Goal: Navigation & Orientation: Find specific page/section

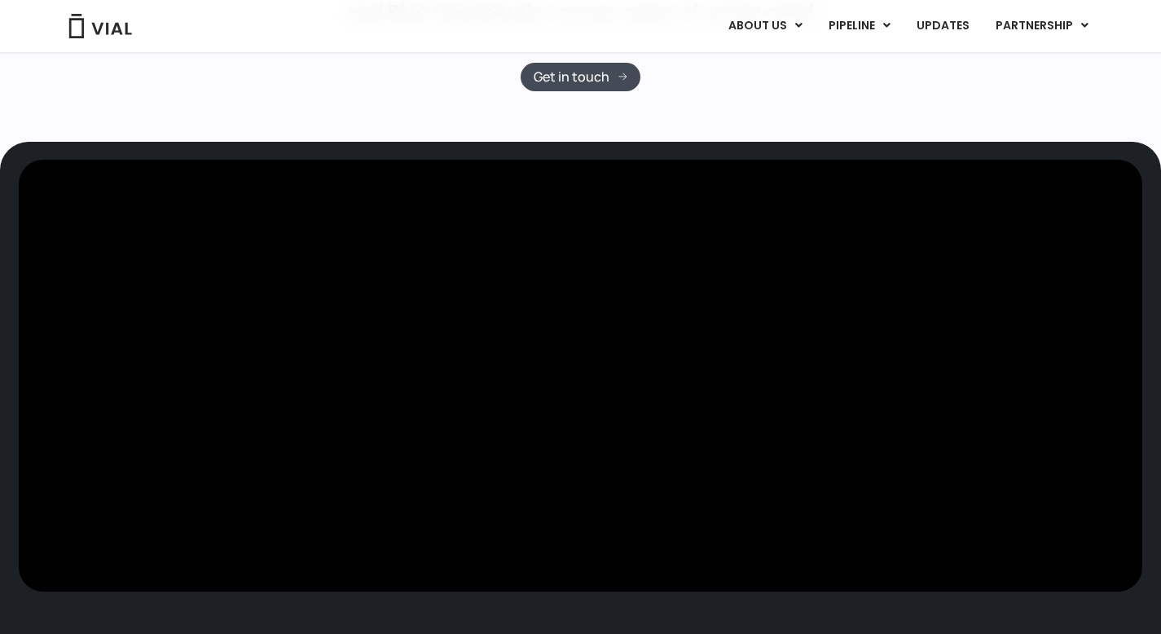
scroll to position [17, 0]
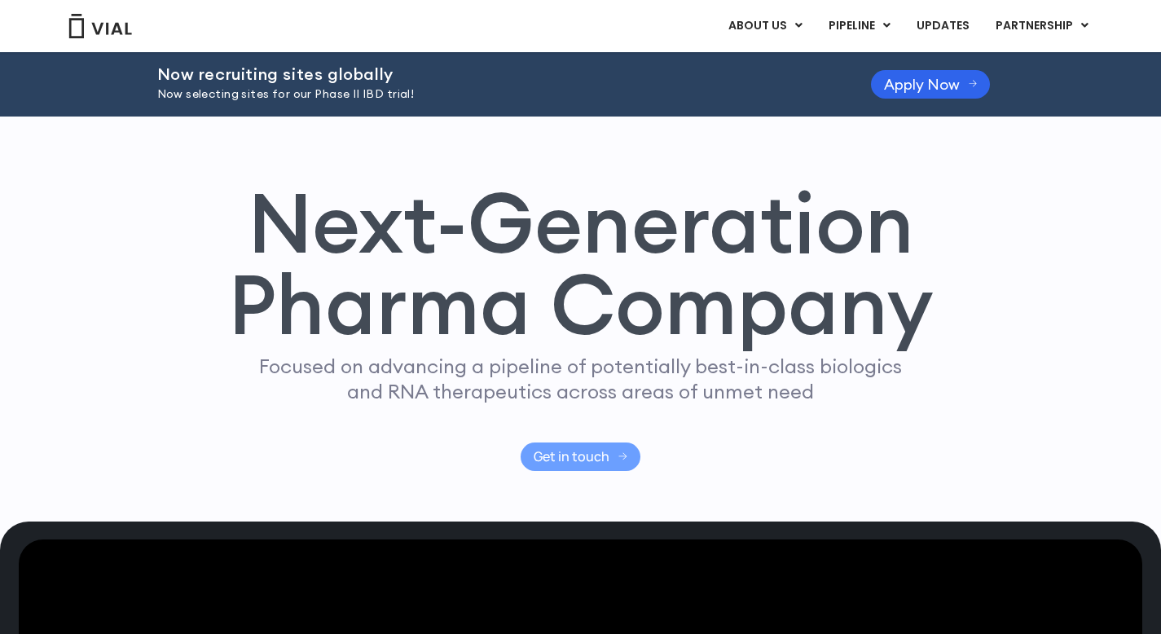
click at [551, 451] on span "Get in touch" at bounding box center [572, 457] width 76 height 12
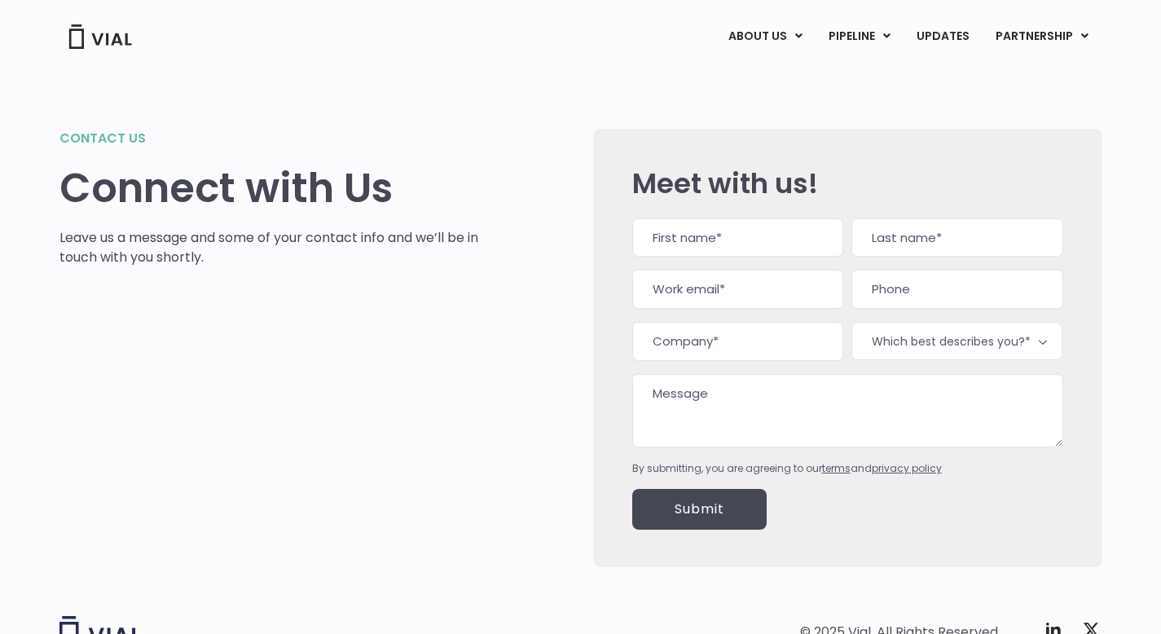
click at [94, 34] on img at bounding box center [100, 36] width 65 height 24
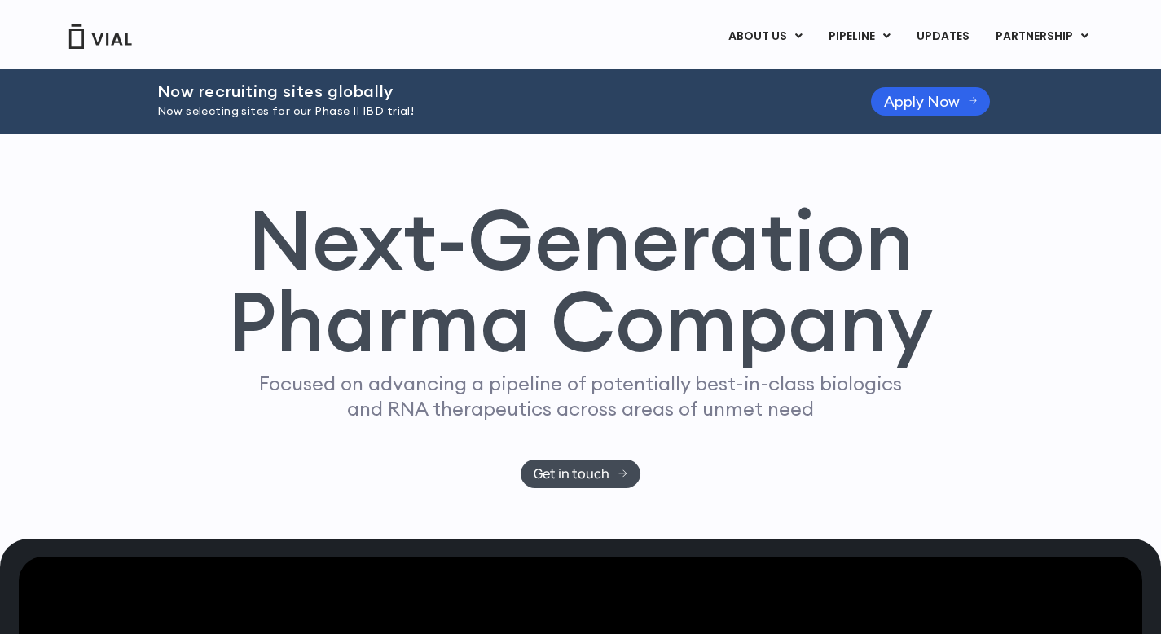
scroll to position [9, 0]
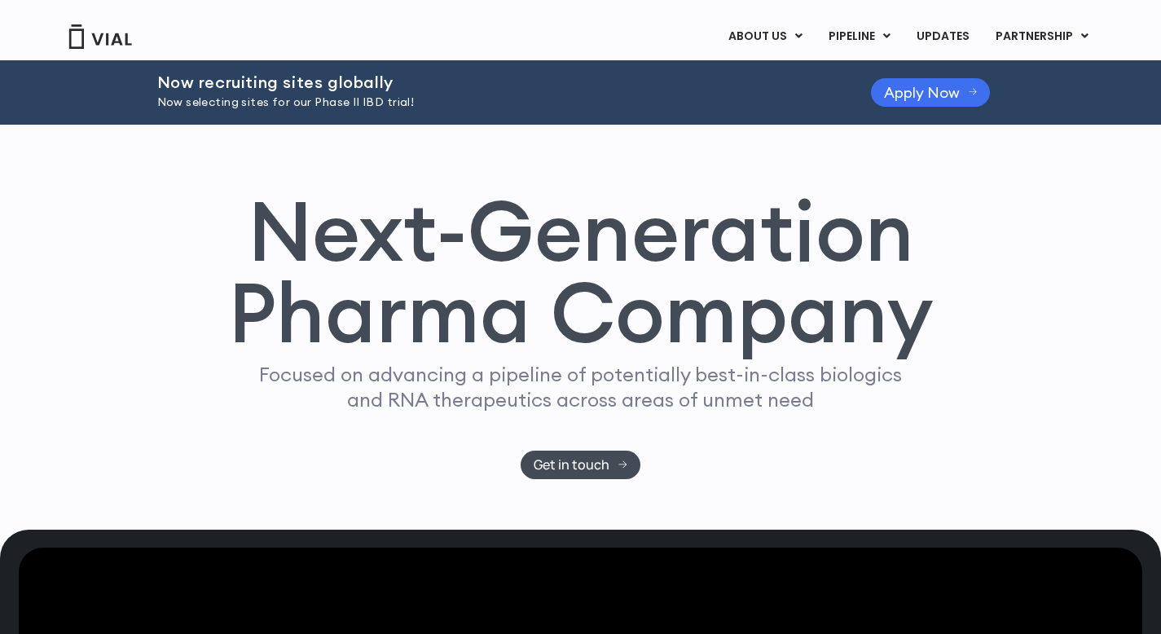
click at [912, 101] on link "Apply Now" at bounding box center [931, 92] width 120 height 29
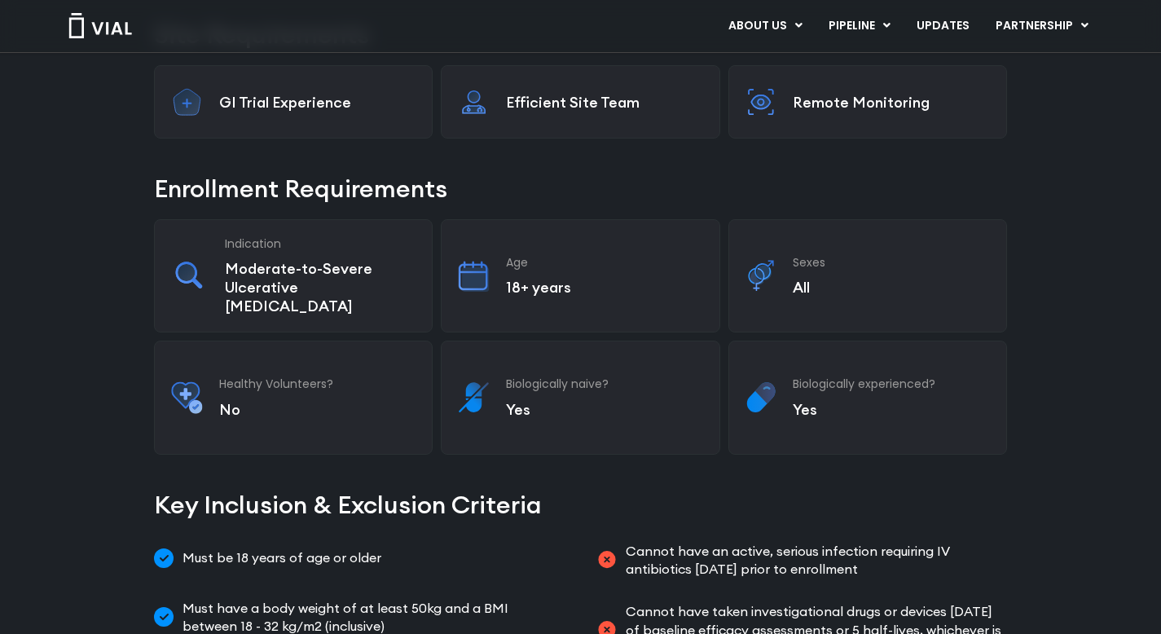
scroll to position [402, 0]
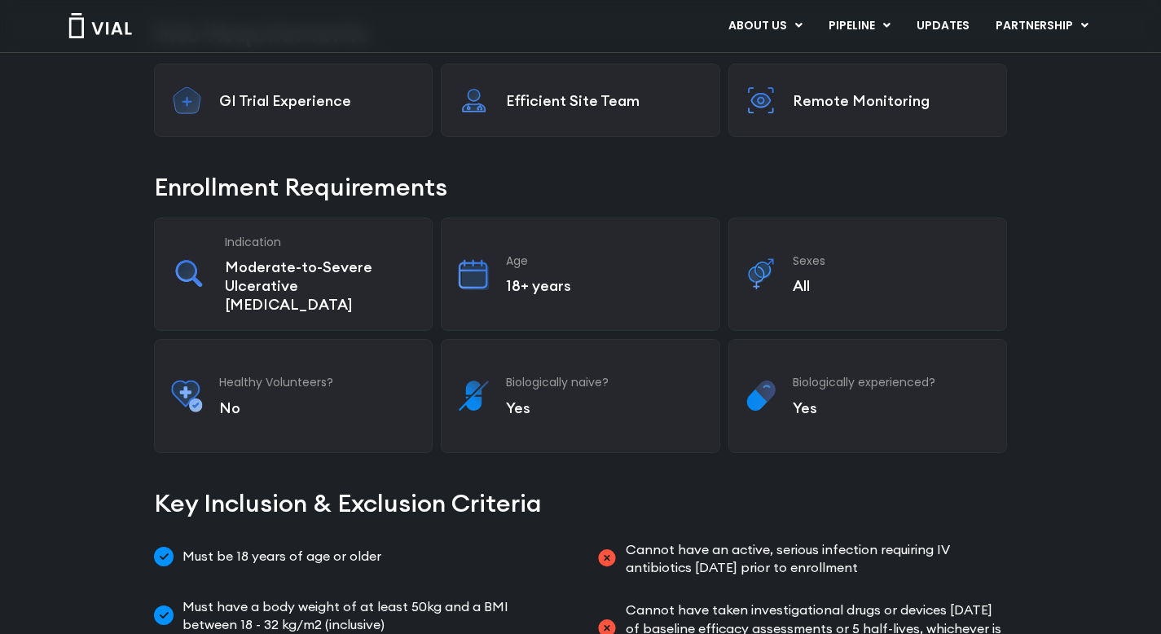
drag, startPoint x: 336, startPoint y: 269, endPoint x: 338, endPoint y: 290, distance: 21.3
click at [338, 290] on p "Moderate-to-Severe Ulcerative Colitis" at bounding box center [320, 285] width 191 height 56
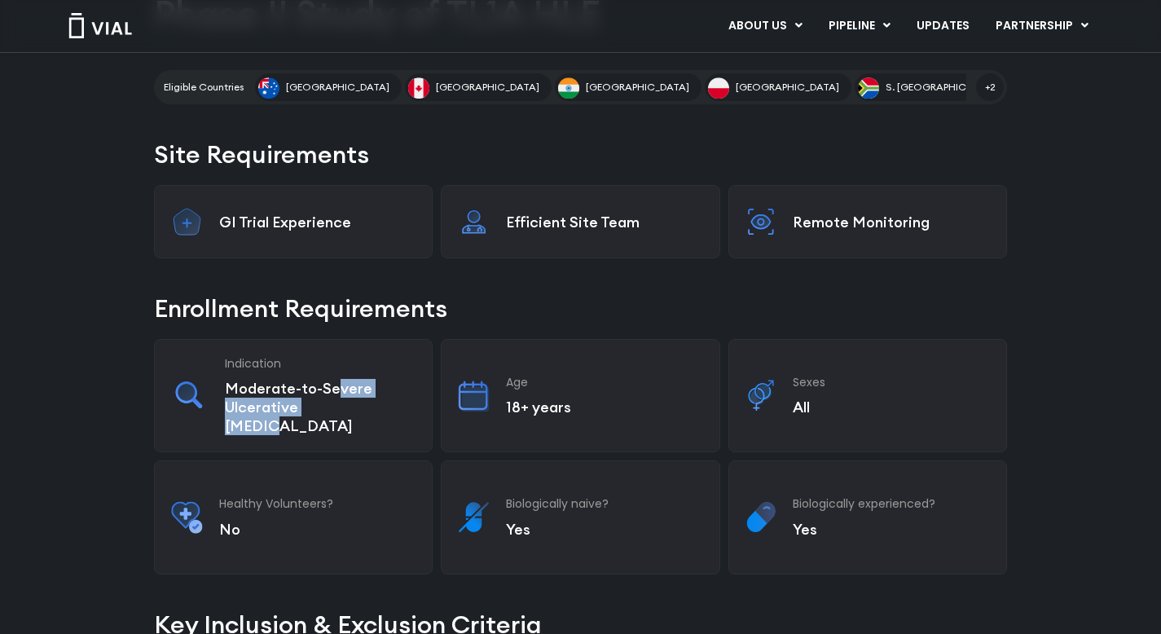
scroll to position [0, 0]
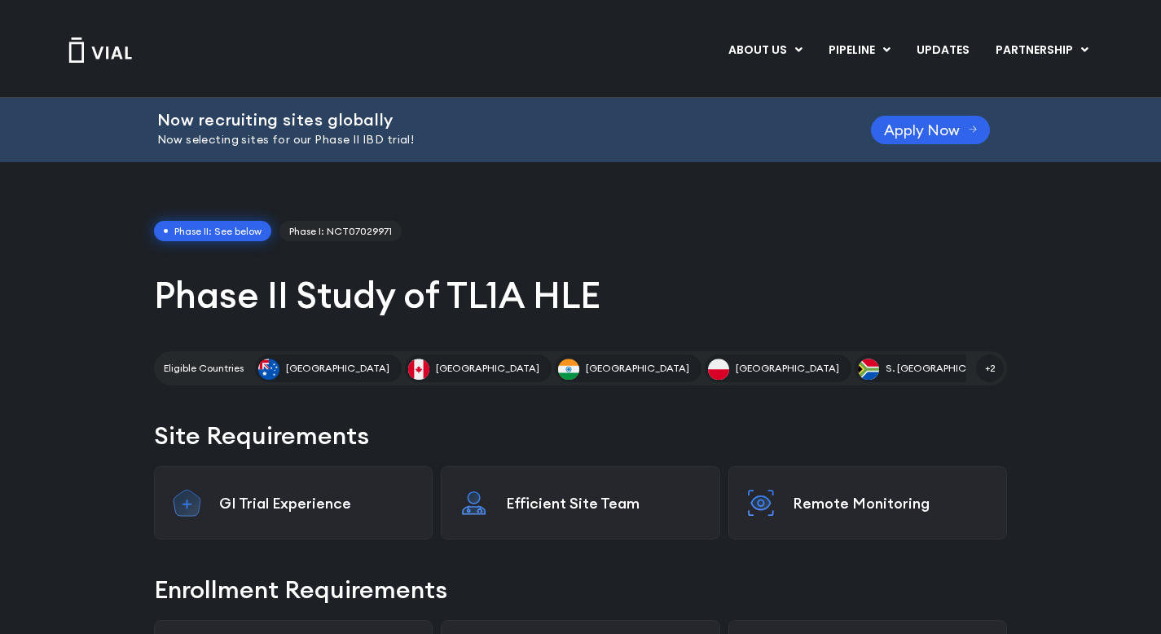
click at [114, 55] on img at bounding box center [100, 49] width 65 height 25
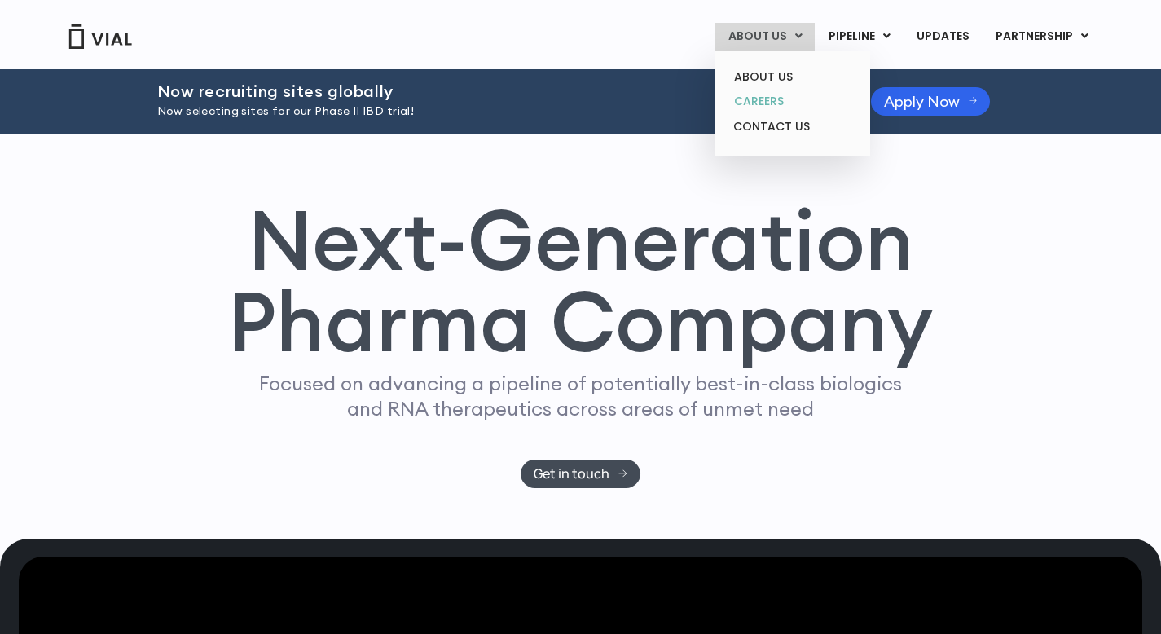
click at [763, 102] on link "CAREERS" at bounding box center [792, 101] width 143 height 25
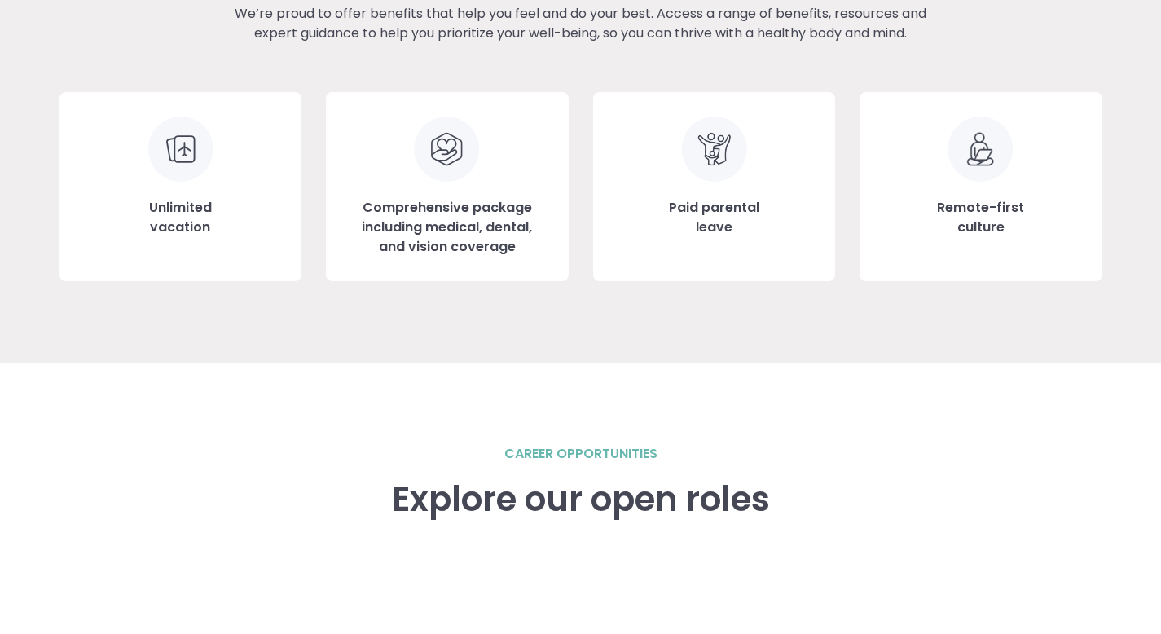
scroll to position [2316, 0]
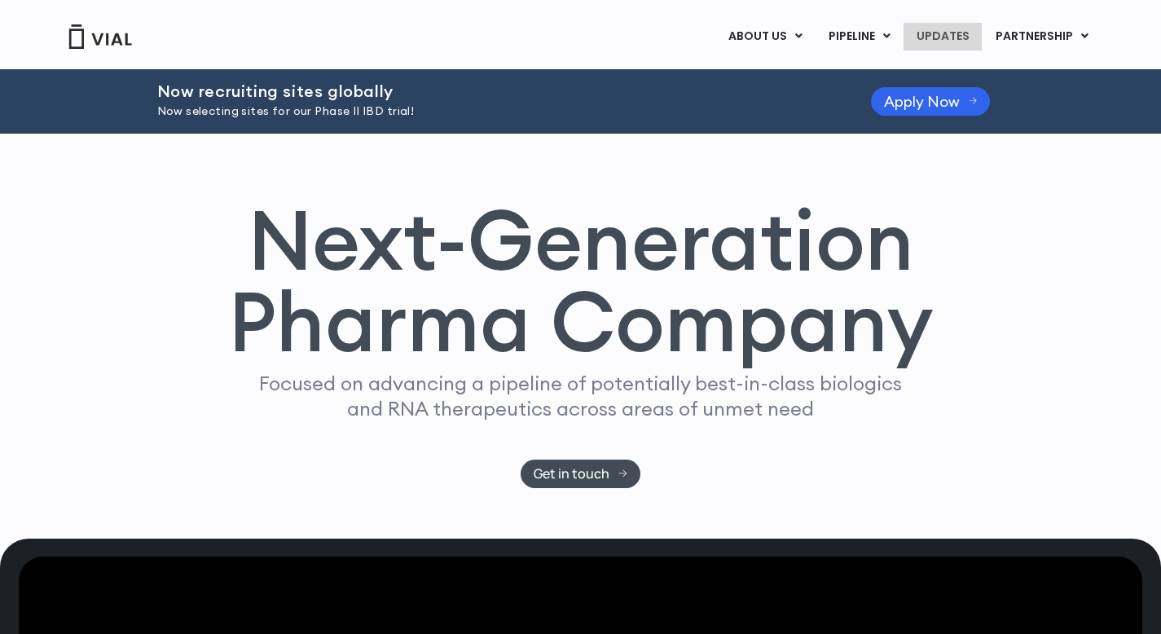
click at [955, 33] on link "UPDATES" at bounding box center [943, 37] width 78 height 28
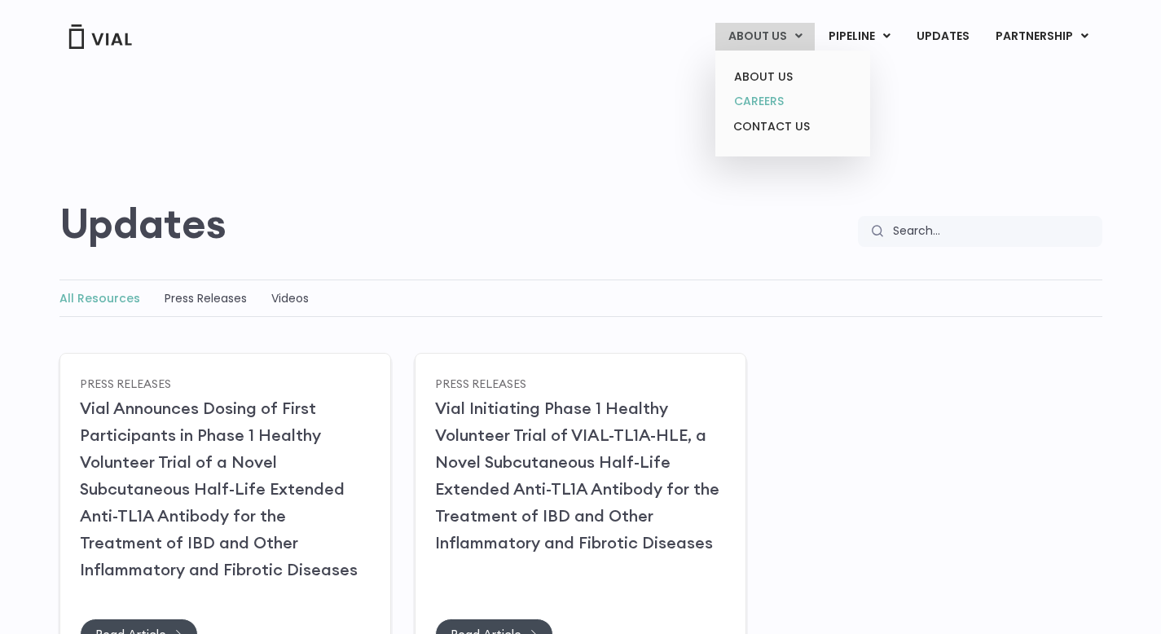
click at [785, 95] on link "CAREERS" at bounding box center [792, 101] width 143 height 25
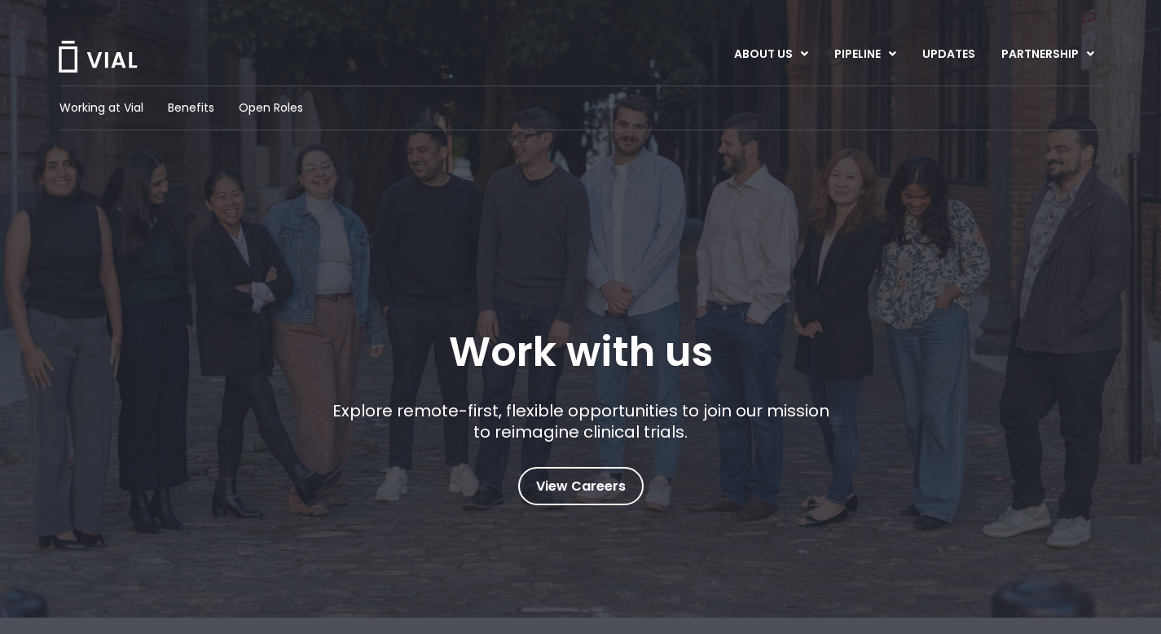
click at [278, 98] on div "Working at Vial Benefits Open Roles" at bounding box center [580, 108] width 1043 height 45
click at [278, 108] on span "Open Roles" at bounding box center [271, 107] width 64 height 17
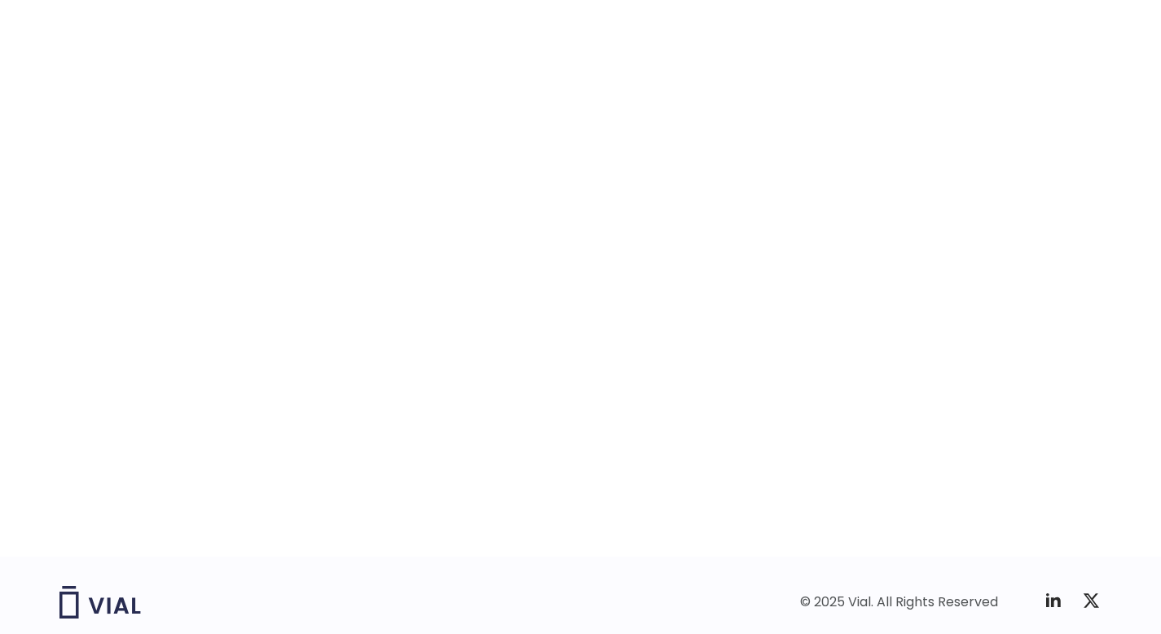
scroll to position [2480, 0]
